Goal: Transaction & Acquisition: Download file/media

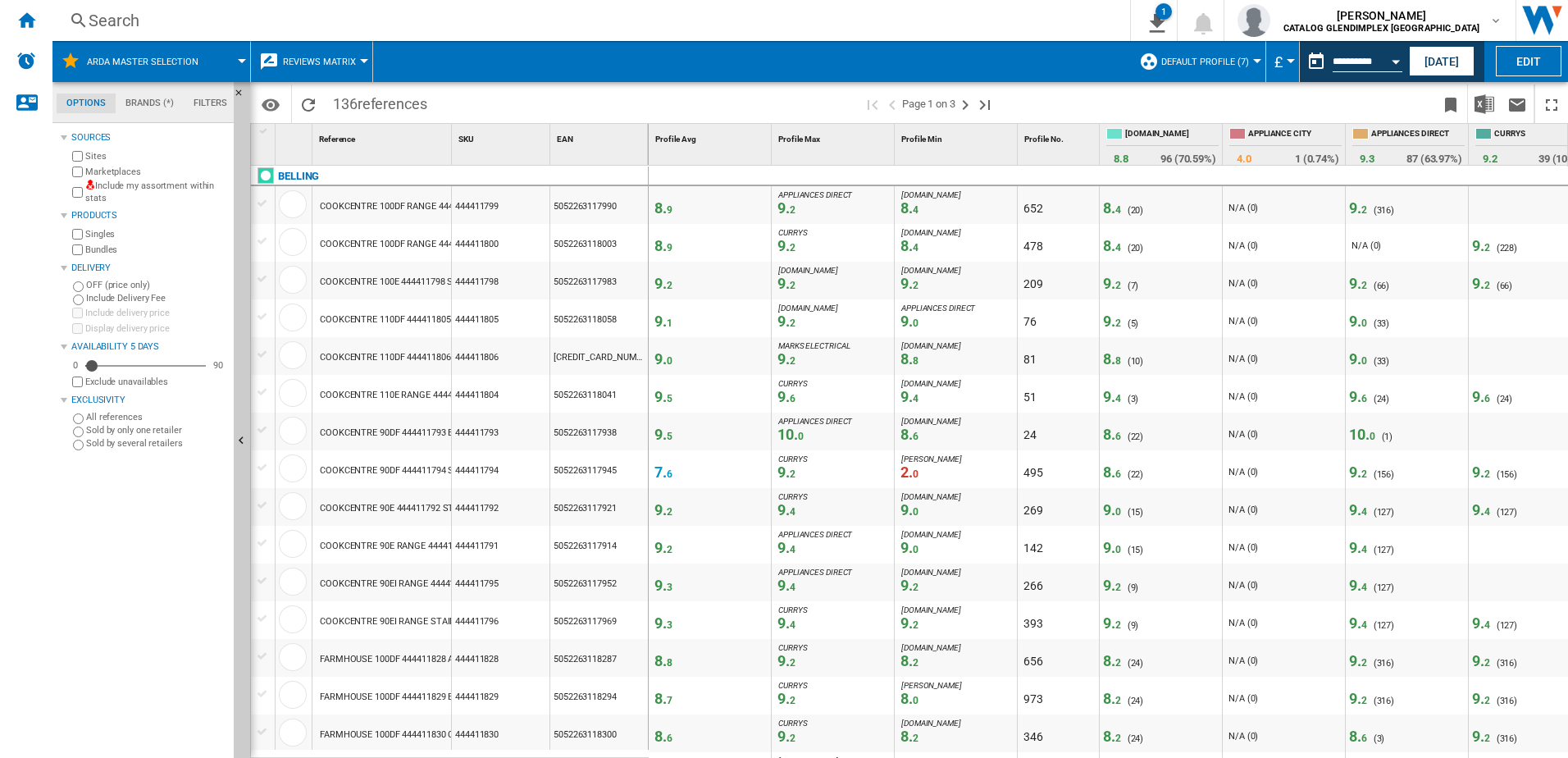
scroll to position [0, 277]
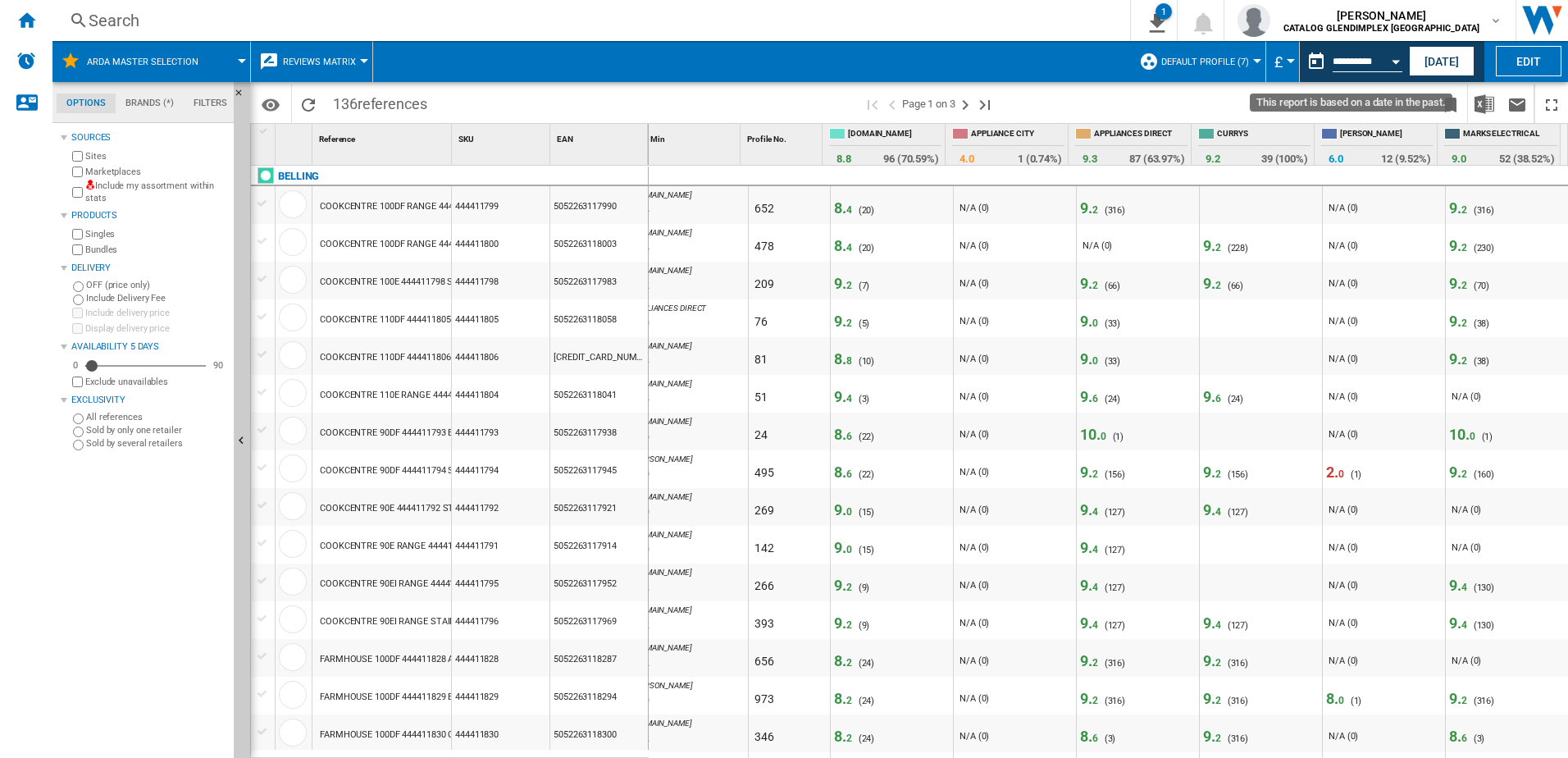
click at [1397, 56] on button "Open calendar" at bounding box center [1396, 59] width 29 height 29
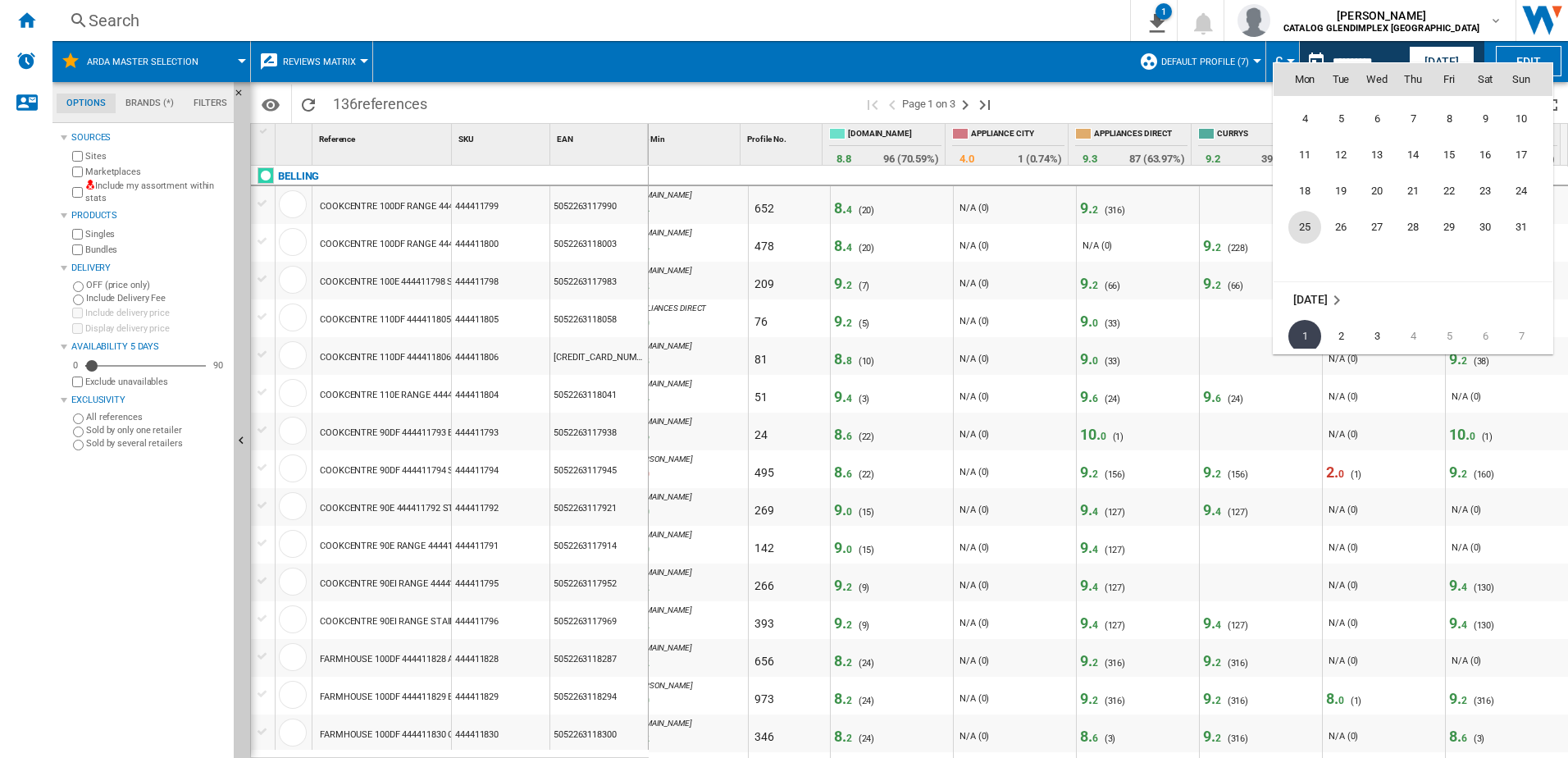
scroll to position [7578, 0]
click at [1449, 290] on span "29" at bounding box center [1449, 287] width 33 height 33
type input "**********"
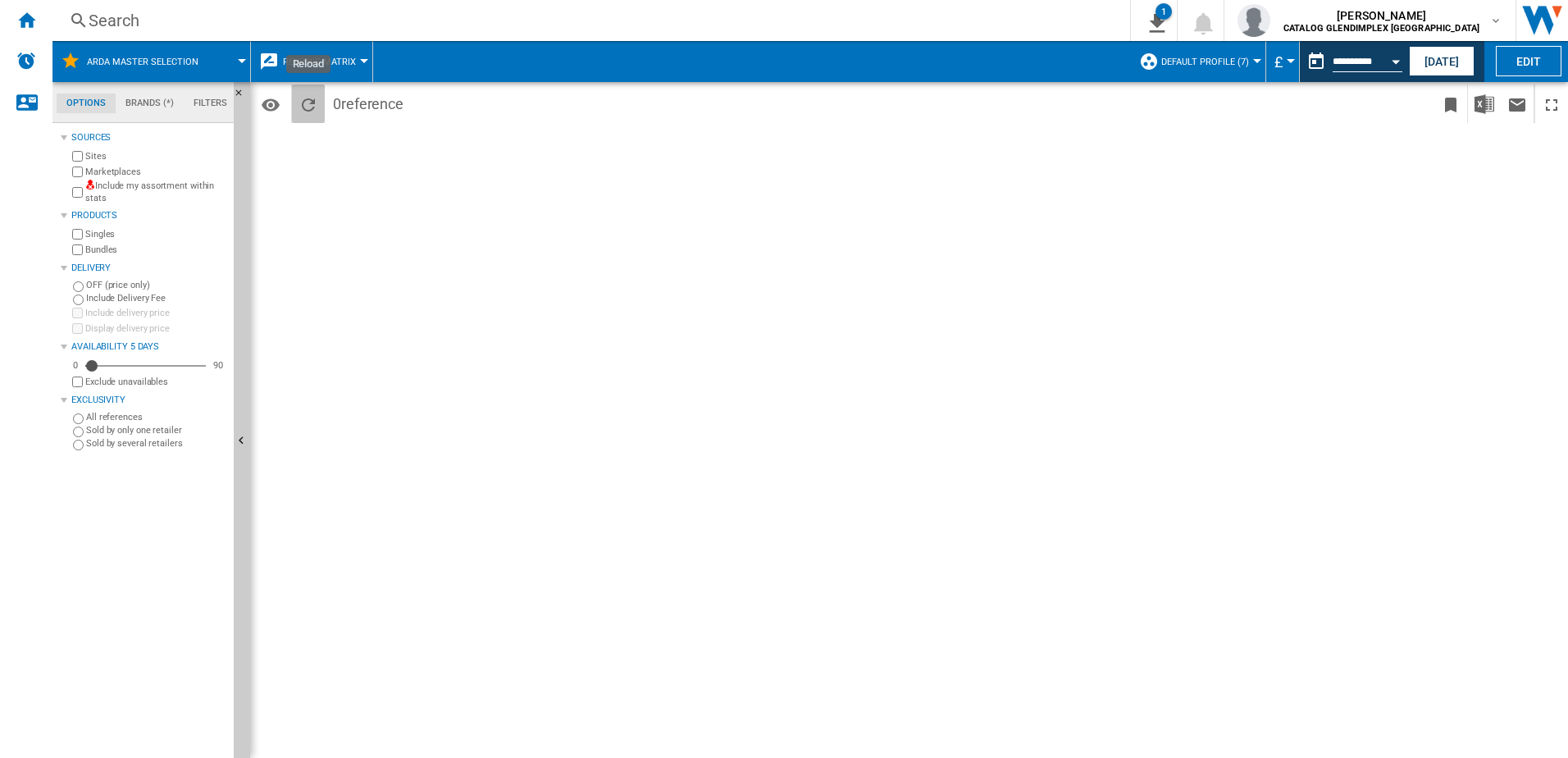
click at [315, 103] on ng-md-icon "Reload" at bounding box center [308, 104] width 19 height 19
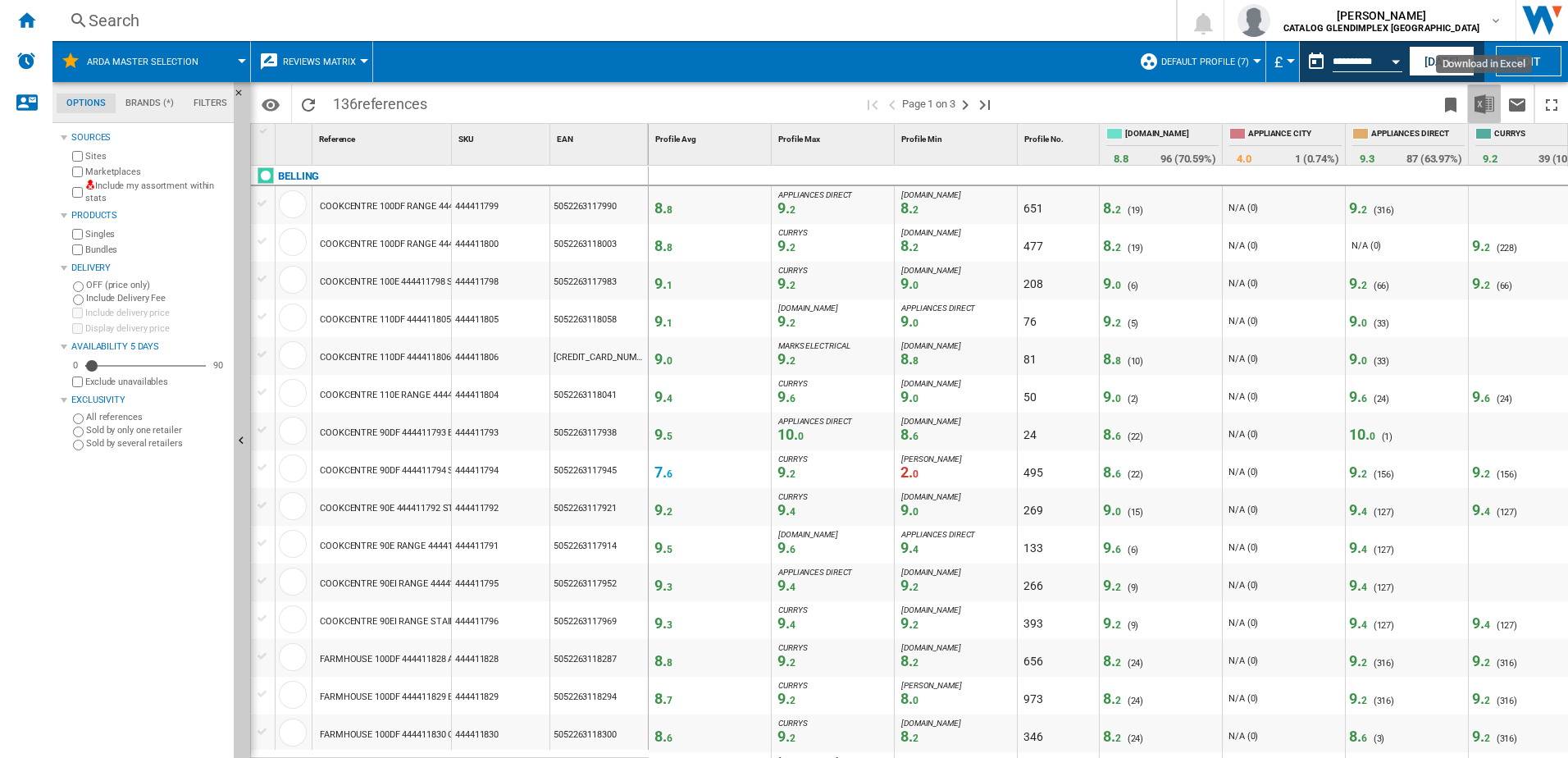
click at [1482, 107] on img "Download in Excel" at bounding box center [1484, 103] width 19 height 19
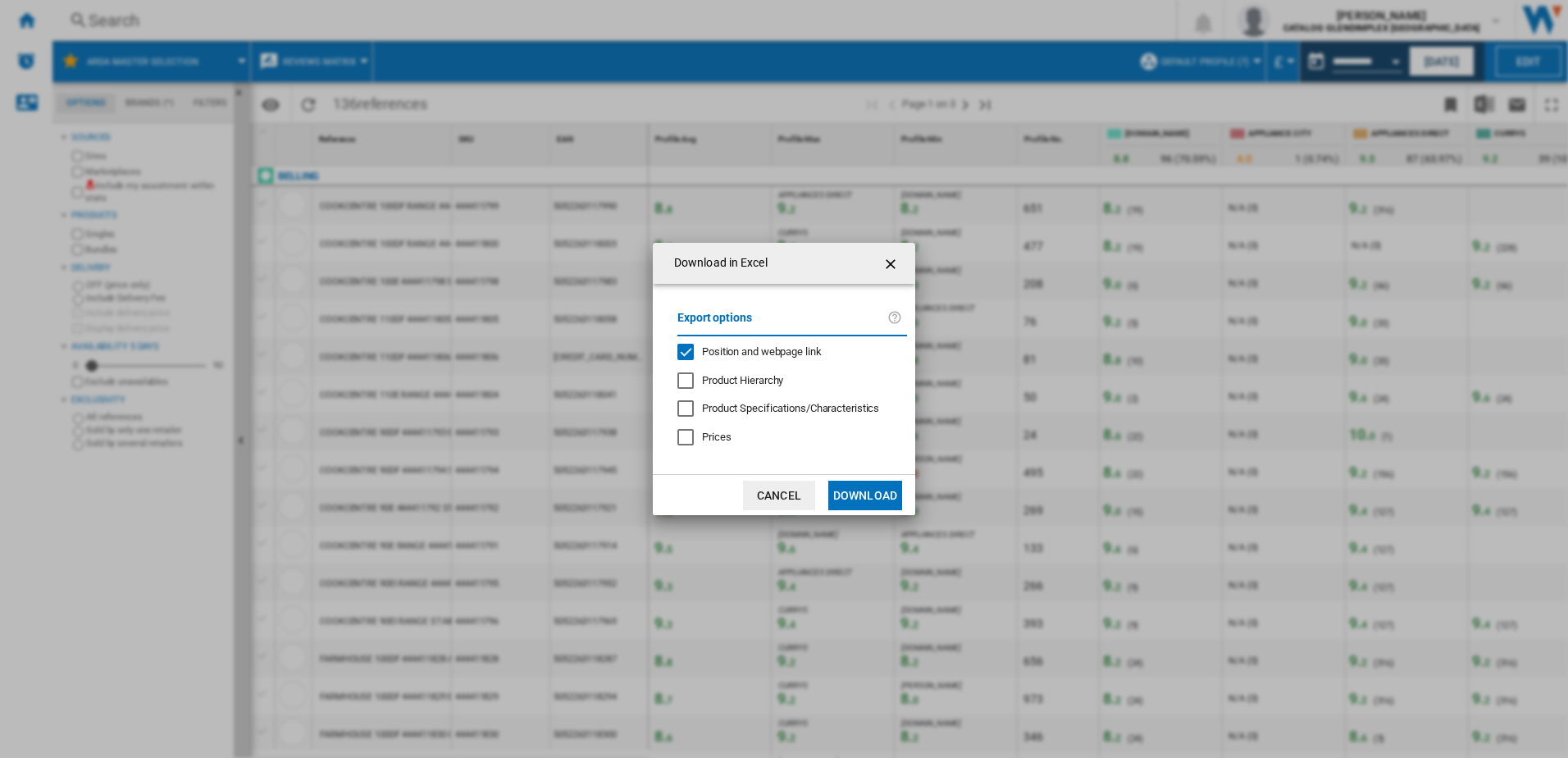
click at [864, 492] on button "Download" at bounding box center [866, 495] width 74 height 29
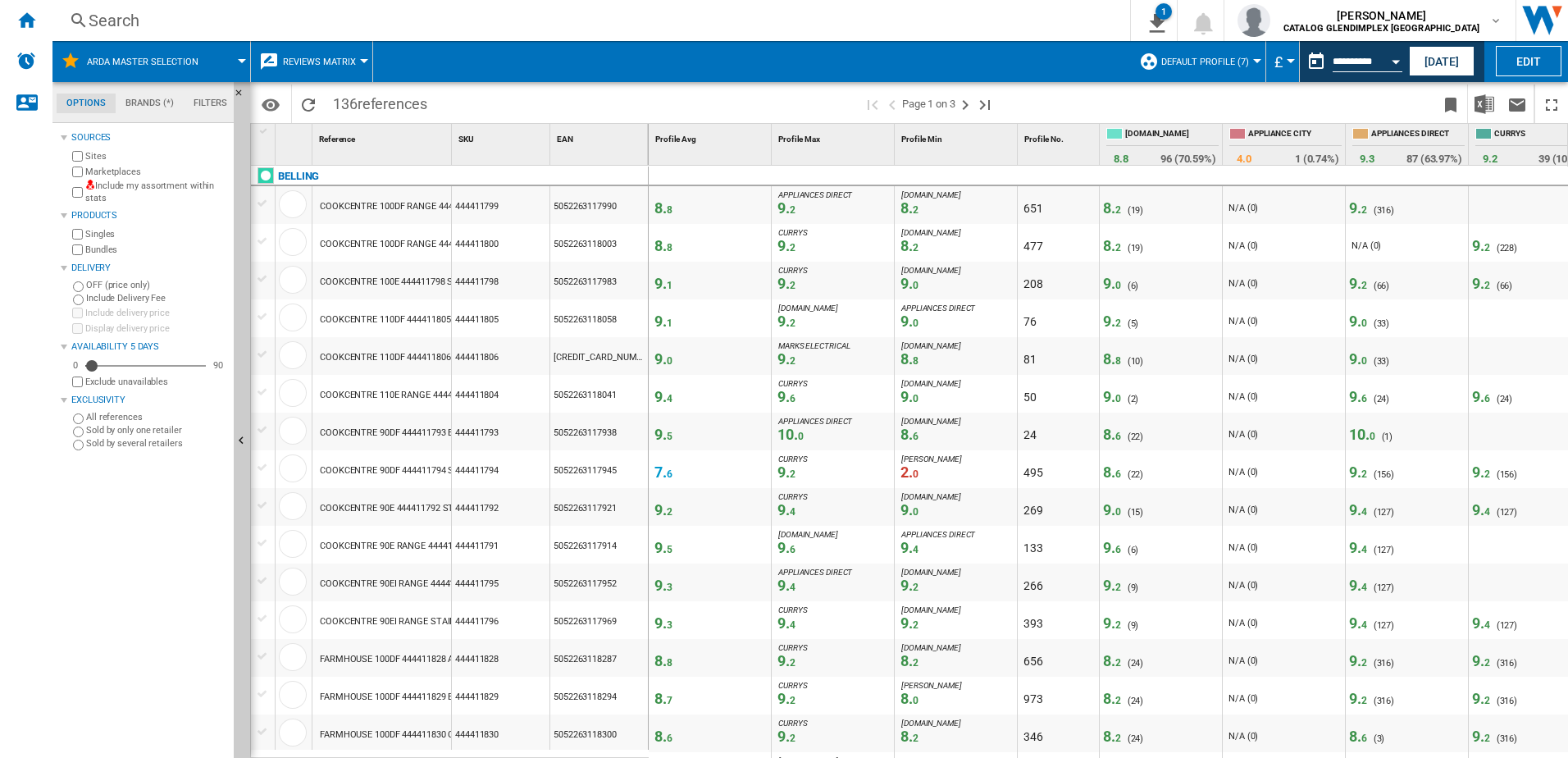
click at [1087, 20] on div "Search" at bounding box center [587, 20] width 999 height 23
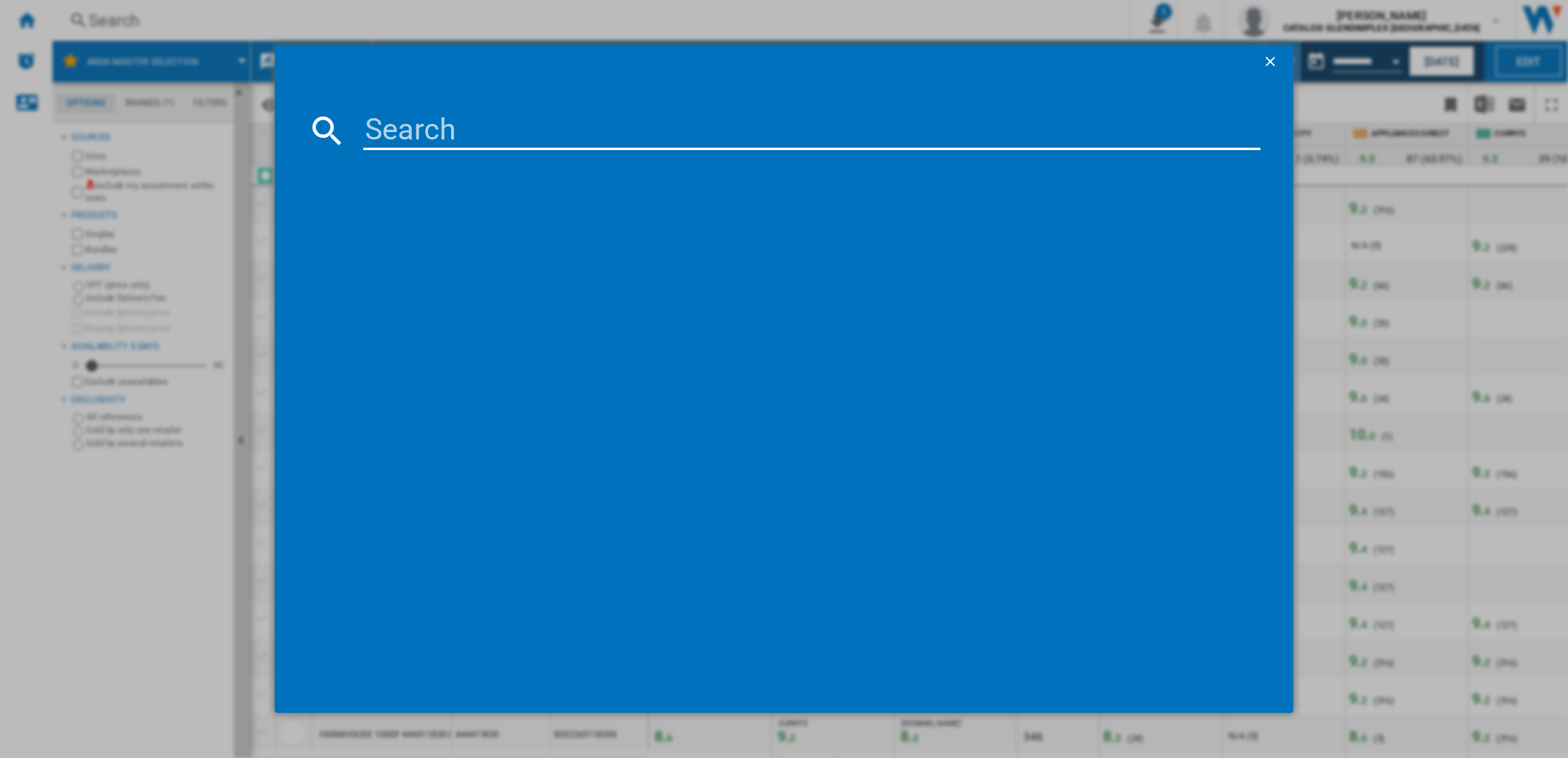
click at [1272, 64] on ng-md-icon "getI18NText('BUTTONS.CLOSE_DIALOG')" at bounding box center [1271, 62] width 19 height 19
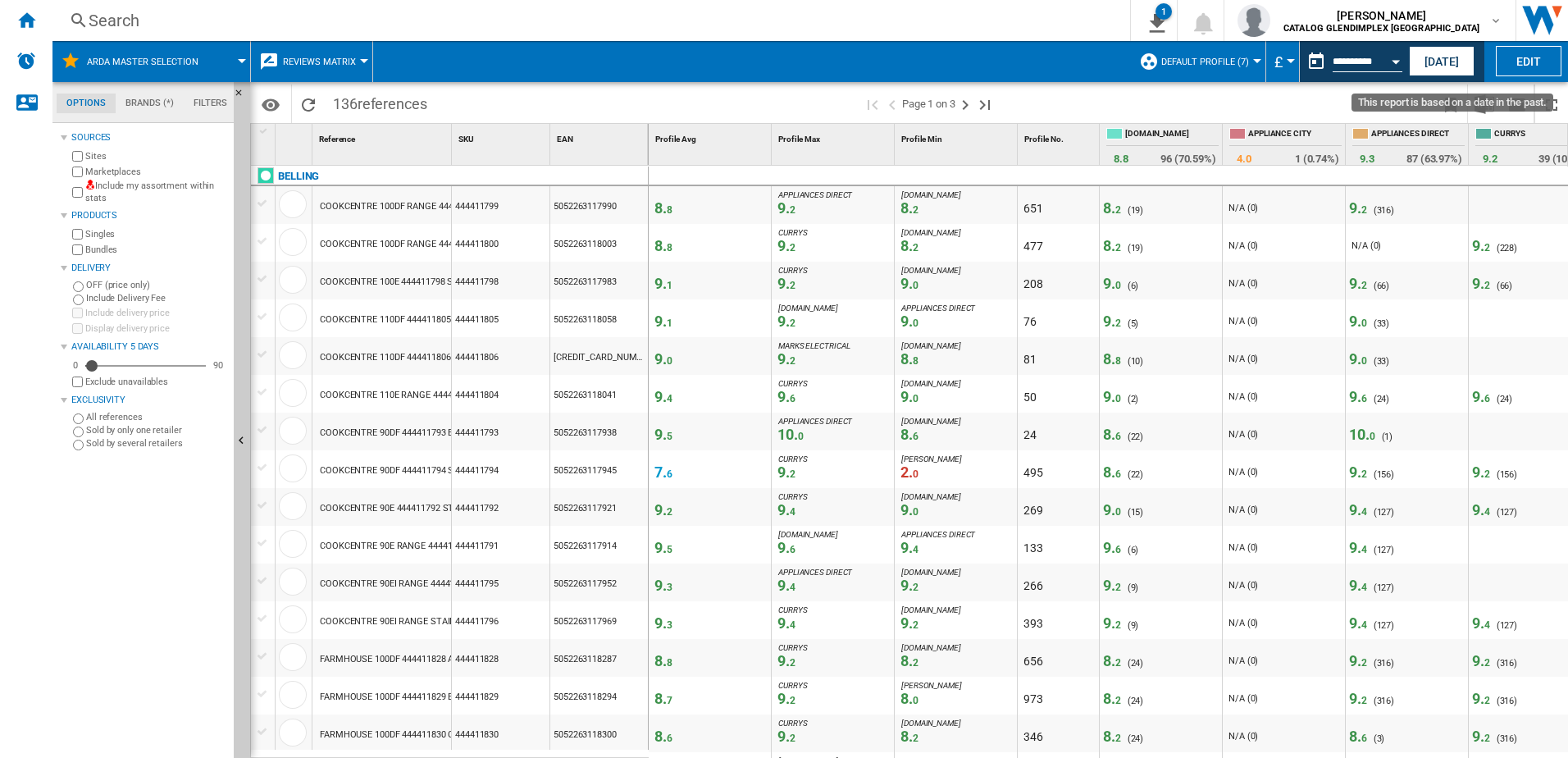
click at [1357, 64] on input "**********" at bounding box center [1367, 64] width 70 height 15
click at [1395, 60] on div "Open calendar" at bounding box center [1396, 61] width 8 height 4
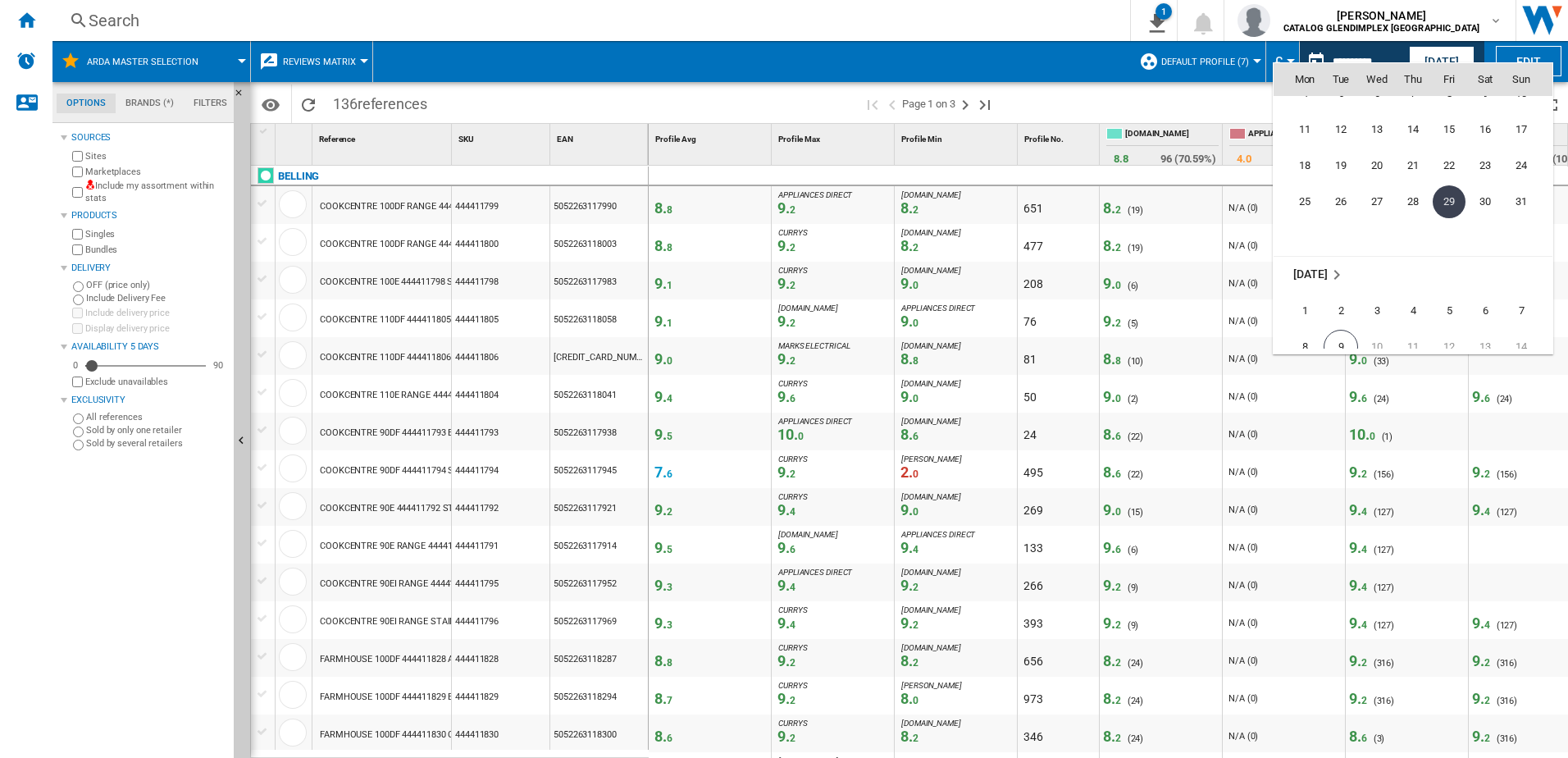
scroll to position [7689, 0]
click at [1450, 287] on span "5" at bounding box center [1449, 286] width 33 height 33
type input "**********"
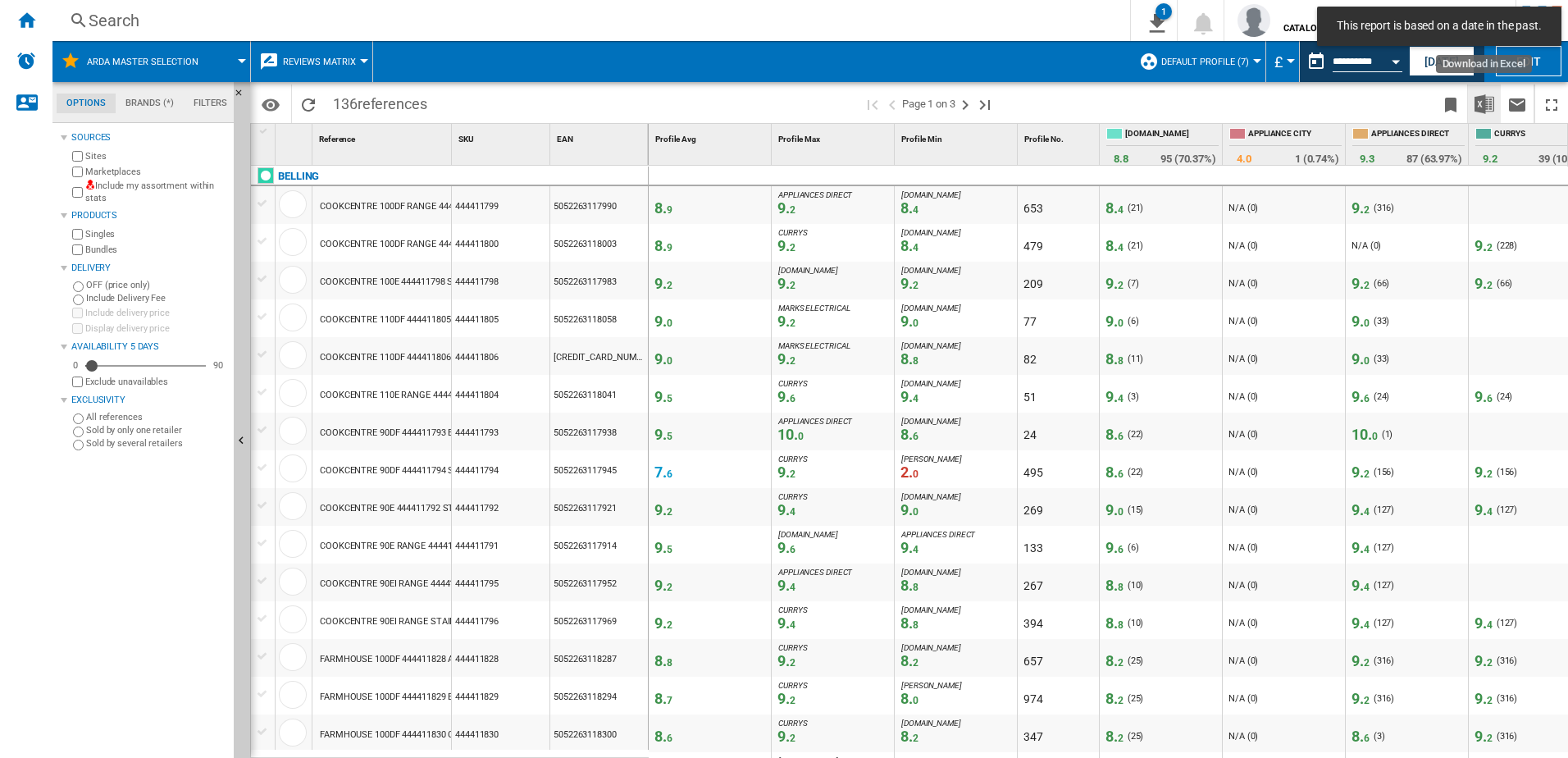
click at [1486, 107] on img "Download in Excel" at bounding box center [1484, 103] width 19 height 19
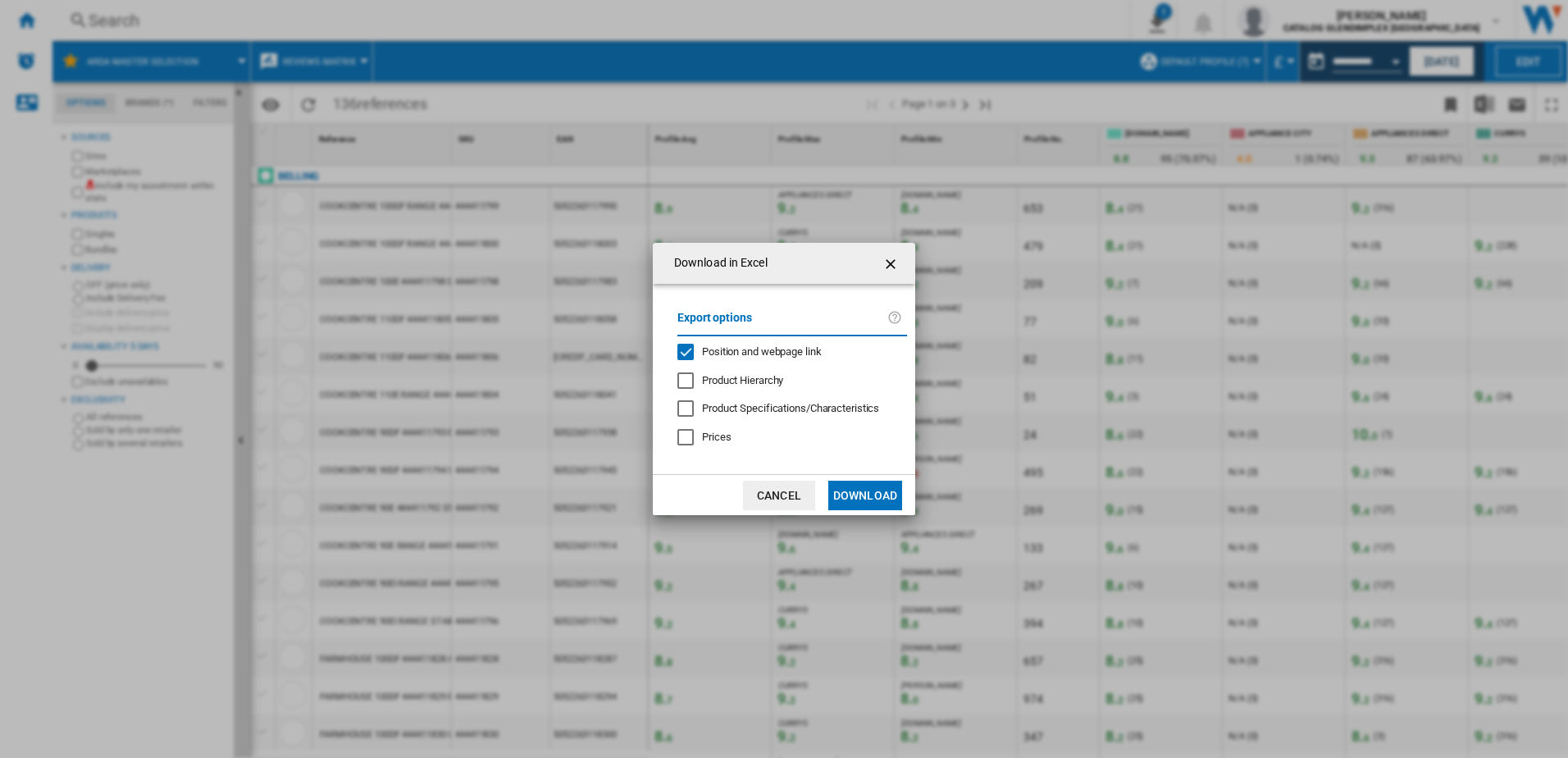
click at [842, 497] on button "Download" at bounding box center [866, 495] width 74 height 29
